Goal: Transaction & Acquisition: Purchase product/service

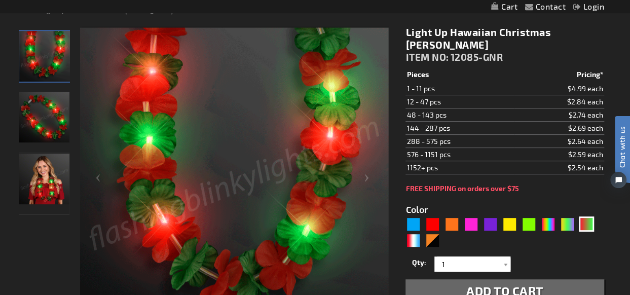
scroll to position [127, 0]
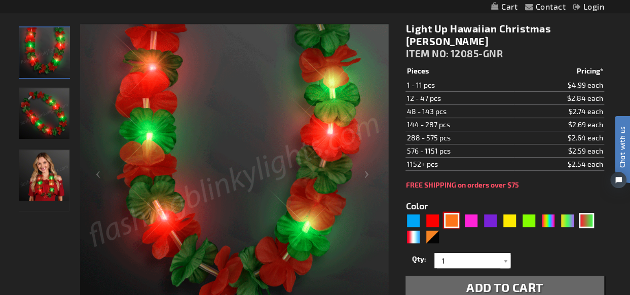
click at [454, 213] on div "Orange" at bounding box center [451, 220] width 15 height 15
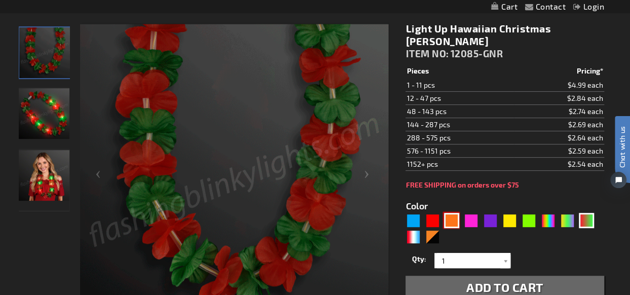
type input "5637"
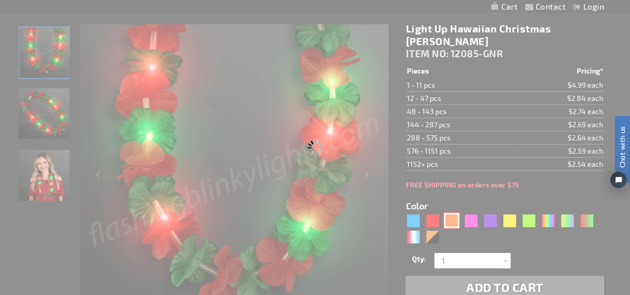
type input "12085-OR"
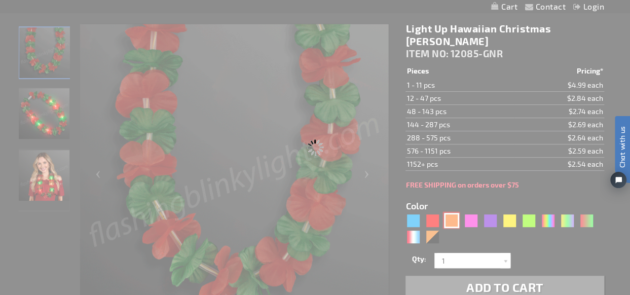
type input "Customize - Light Up Orange Lei Flower Necklaces - ITEM NO: 12085-OR"
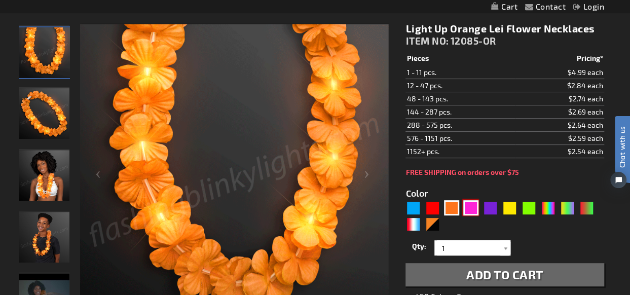
click at [477, 206] on div "Pink" at bounding box center [470, 207] width 15 height 15
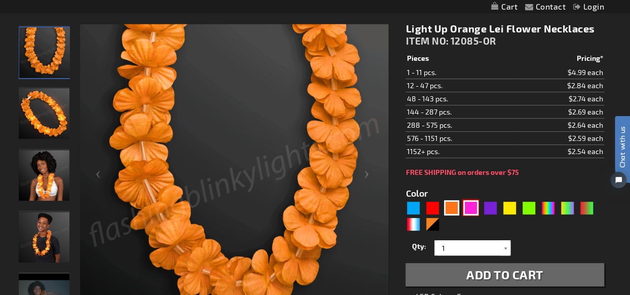
type input "5639"
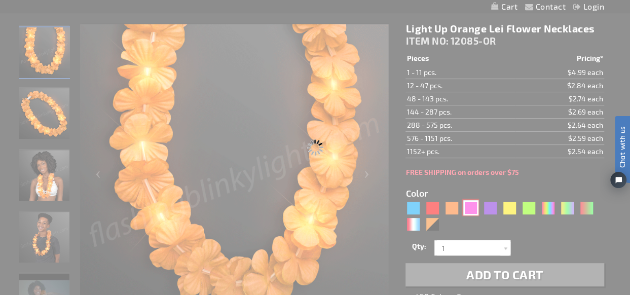
type input "12085-PK"
type input "Customize - Light Up Pink Lei Flower Necklaces - ITEM NO: 12085-PK"
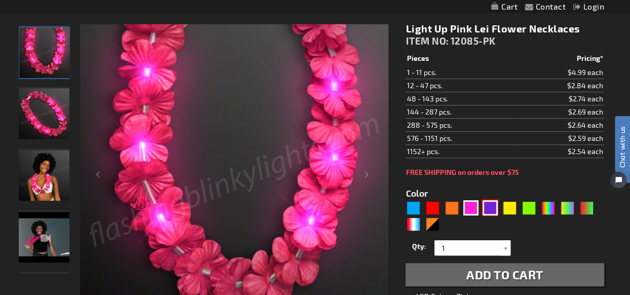
click at [492, 208] on div "Purple" at bounding box center [489, 207] width 15 height 15
type input "5640"
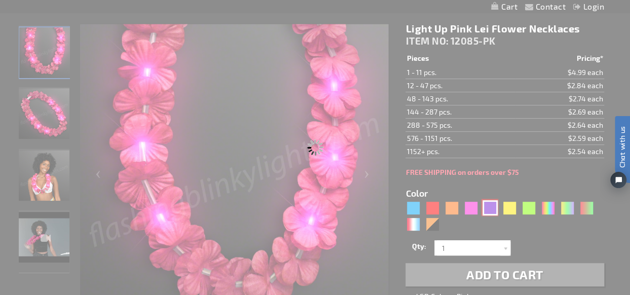
type input "12085-PR"
type input "Customize - Light Up Purple Lei Flower Necklaces - ITEM NO: 12085-PR"
